Goal: Transaction & Acquisition: Purchase product/service

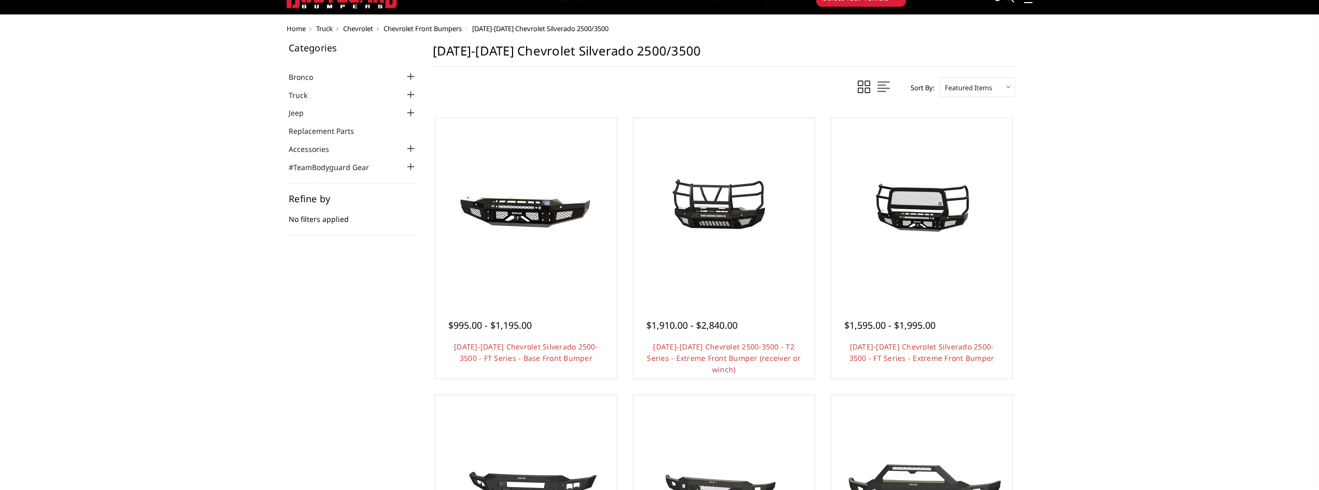
scroll to position [52, 0]
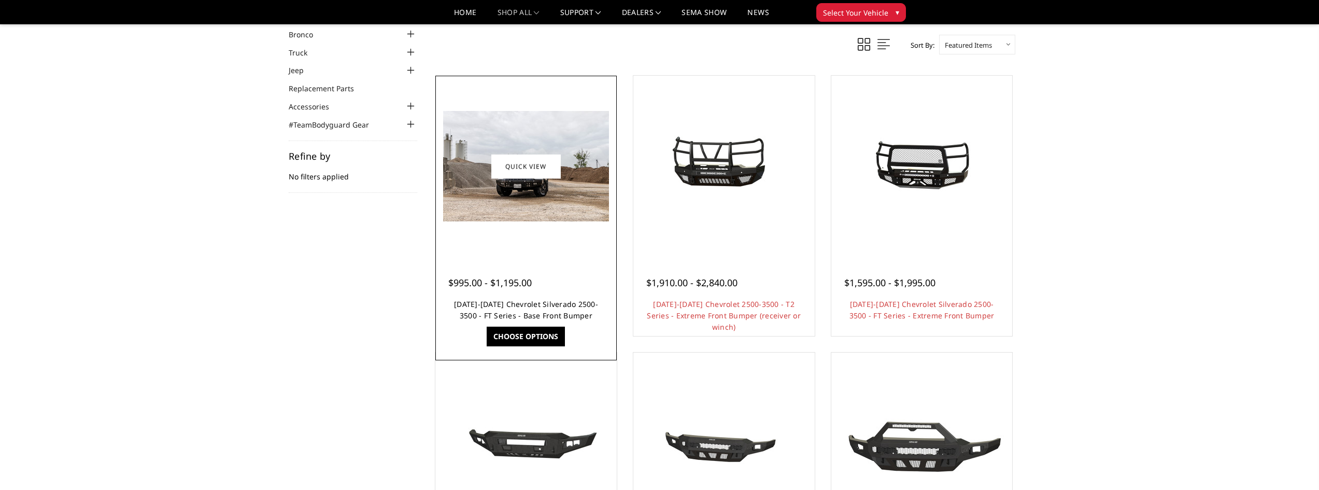
click at [523, 307] on link "[DATE]-[DATE] Chevrolet Silverado 2500-3500 - FT Series - Base Front Bumper" at bounding box center [526, 309] width 144 height 21
